Goal: Task Accomplishment & Management: Complete application form

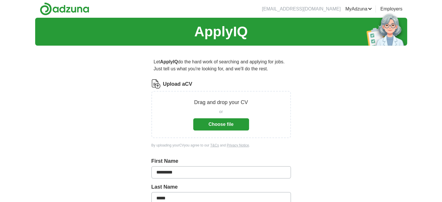
click at [228, 122] on button "Choose file" at bounding box center [221, 124] width 56 height 12
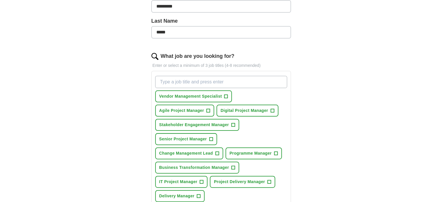
scroll to position [145, 0]
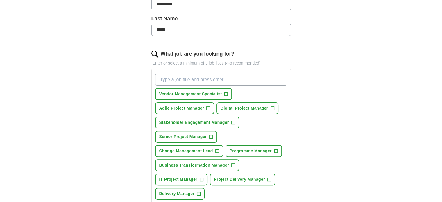
click at [243, 78] on input "What job are you looking for?" at bounding box center [221, 80] width 132 height 12
click at [210, 135] on span "+" at bounding box center [210, 137] width 3 height 5
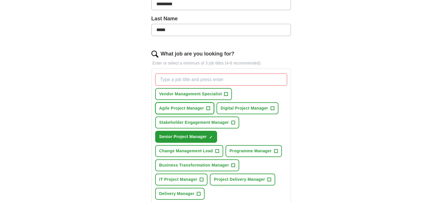
click at [206, 107] on span "+" at bounding box center [207, 108] width 3 height 5
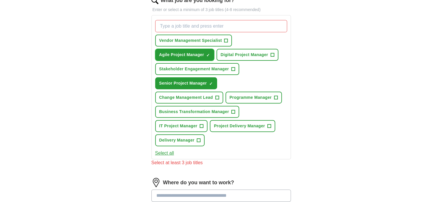
scroll to position [203, 0]
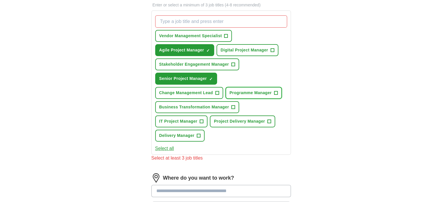
click at [274, 91] on span "+" at bounding box center [275, 93] width 3 height 5
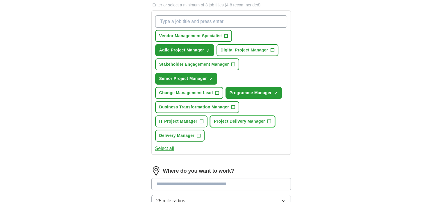
click at [268, 119] on span "+" at bounding box center [268, 121] width 3 height 5
drag, startPoint x: 198, startPoint y: 132, endPoint x: 199, endPoint y: 128, distance: 4.4
click at [198, 133] on span "+" at bounding box center [198, 135] width 3 height 5
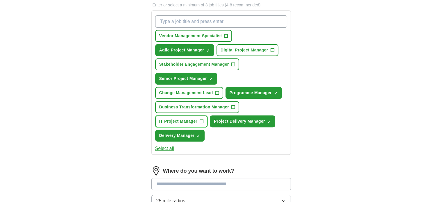
click at [201, 119] on span "+" at bounding box center [201, 121] width 3 height 5
click at [232, 106] on span "+" at bounding box center [232, 107] width 3 height 5
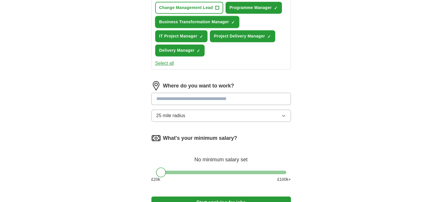
scroll to position [291, 0]
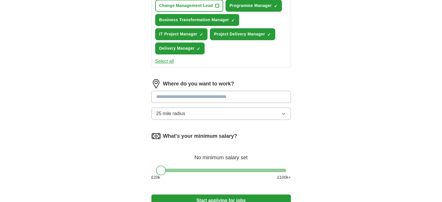
click at [198, 94] on input at bounding box center [220, 97] width 139 height 12
type input "******"
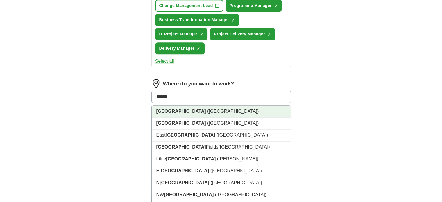
click at [207, 109] on span "([GEOGRAPHIC_DATA])" at bounding box center [232, 111] width 51 height 5
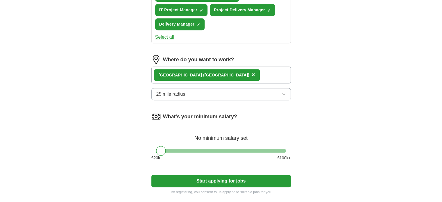
scroll to position [320, 0]
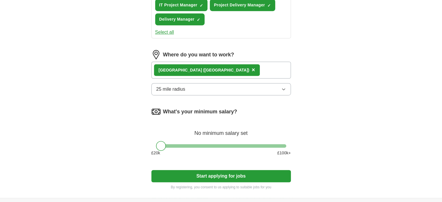
click at [283, 89] on icon "button" at bounding box center [283, 89] width 3 height 1
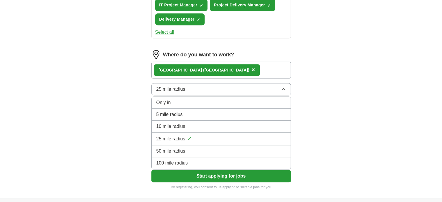
click at [178, 123] on span "10 mile radius" at bounding box center [170, 126] width 29 height 7
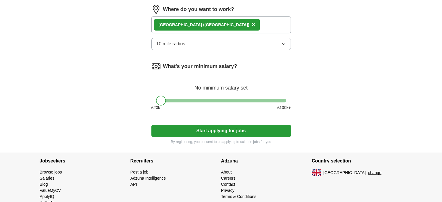
scroll to position [377, 0]
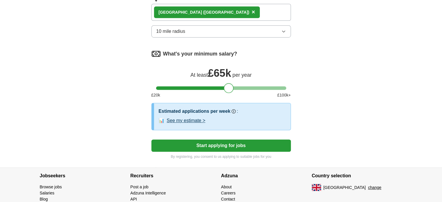
drag, startPoint x: 162, startPoint y: 85, endPoint x: 230, endPoint y: 83, distance: 67.8
click at [230, 83] on div at bounding box center [229, 88] width 10 height 10
click at [232, 141] on button "Start applying for jobs" at bounding box center [220, 145] width 139 height 12
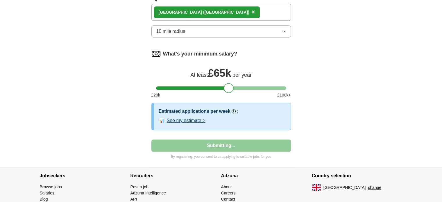
select select "**"
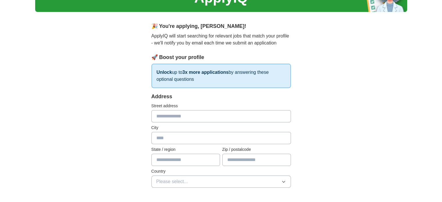
scroll to position [58, 0]
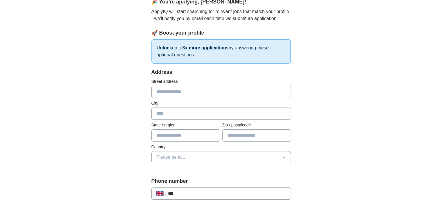
click at [239, 92] on input "text" at bounding box center [220, 92] width 139 height 12
click at [223, 109] on input "text" at bounding box center [220, 114] width 139 height 12
type input "*******"
click at [233, 132] on input "text" at bounding box center [256, 135] width 69 height 12
type input "*******"
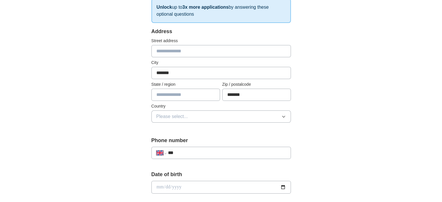
scroll to position [116, 0]
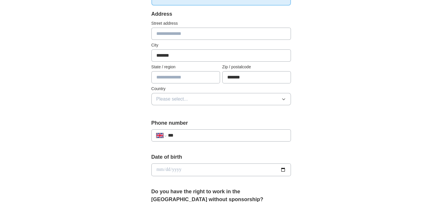
click at [229, 97] on button "Please select..." at bounding box center [220, 99] width 139 height 12
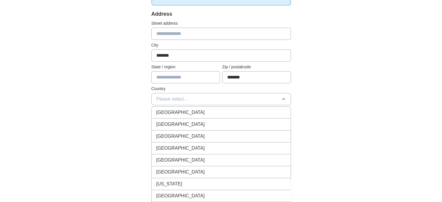
click at [215, 110] on div "[GEOGRAPHIC_DATA]" at bounding box center [221, 112] width 130 height 7
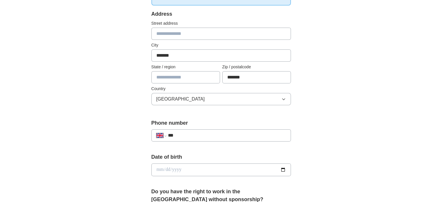
click at [407, 133] on div "**********" at bounding box center [221, 161] width 442 height 521
click at [278, 134] on input "***" at bounding box center [227, 135] width 118 height 7
type input "**********"
click at [373, 155] on div "**********" at bounding box center [221, 161] width 372 height 521
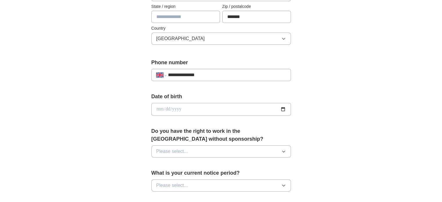
scroll to position [203, 0]
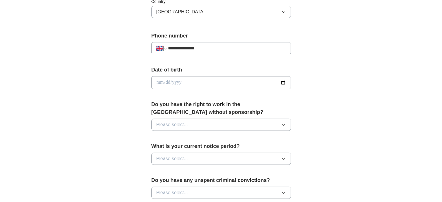
click at [187, 126] on span "Please select..." at bounding box center [172, 124] width 32 height 7
click at [162, 136] on span "Yes" at bounding box center [160, 138] width 8 height 7
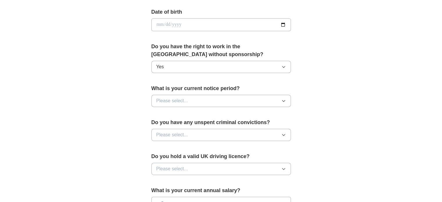
scroll to position [262, 0]
click at [175, 98] on span "Please select..." at bounding box center [172, 100] width 32 height 7
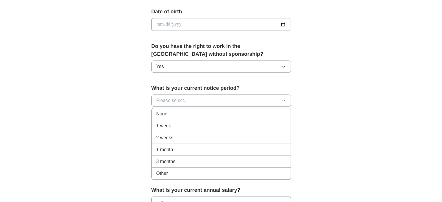
click at [174, 135] on div "2 weeks" at bounding box center [221, 137] width 130 height 7
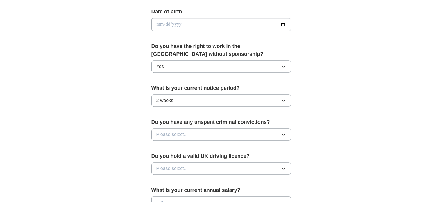
click at [386, 162] on div "**********" at bounding box center [221, 16] width 372 height 521
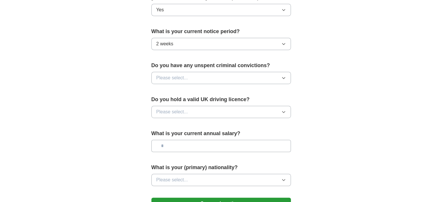
scroll to position [320, 0]
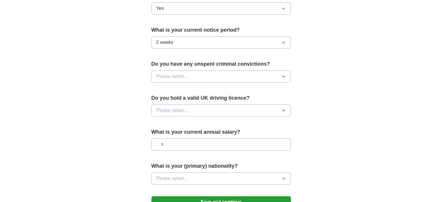
click at [199, 76] on button "Please select..." at bounding box center [220, 76] width 139 height 12
click at [174, 103] on div "No" at bounding box center [221, 101] width 130 height 7
click at [180, 110] on span "Please select..." at bounding box center [172, 110] width 32 height 7
click at [171, 125] on div "Yes" at bounding box center [221, 123] width 130 height 7
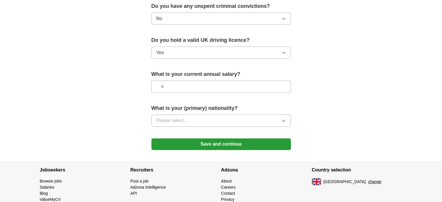
scroll to position [378, 0]
click at [191, 86] on input "text" at bounding box center [220, 86] width 139 height 12
type input "*******"
click at [226, 119] on button "Please select..." at bounding box center [220, 120] width 139 height 12
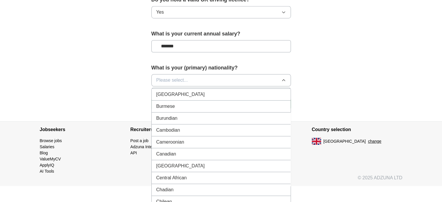
scroll to position [465, 0]
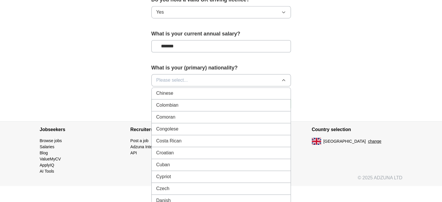
click at [195, 79] on button "Please select..." at bounding box center [220, 80] width 139 height 12
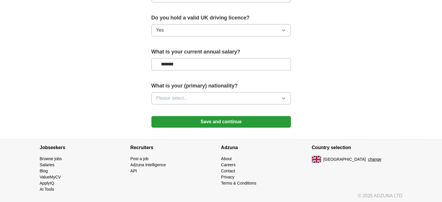
click at [199, 96] on button "Please select..." at bounding box center [220, 98] width 139 height 12
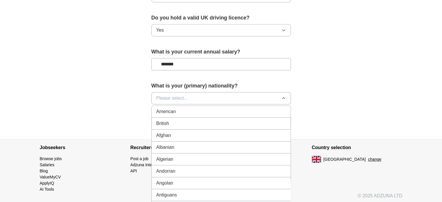
scroll to position [418, 0]
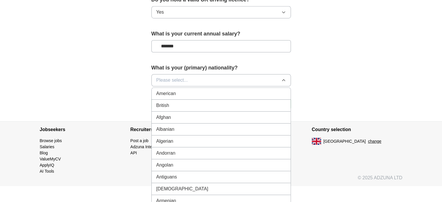
click at [174, 102] on div "British" at bounding box center [221, 105] width 130 height 7
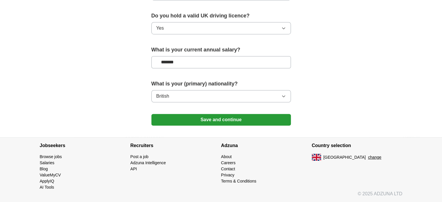
scroll to position [400, 0]
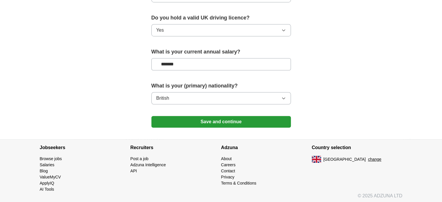
click at [234, 119] on button "Save and continue" at bounding box center [220, 122] width 139 height 12
